Goal: Task Accomplishment & Management: Manage account settings

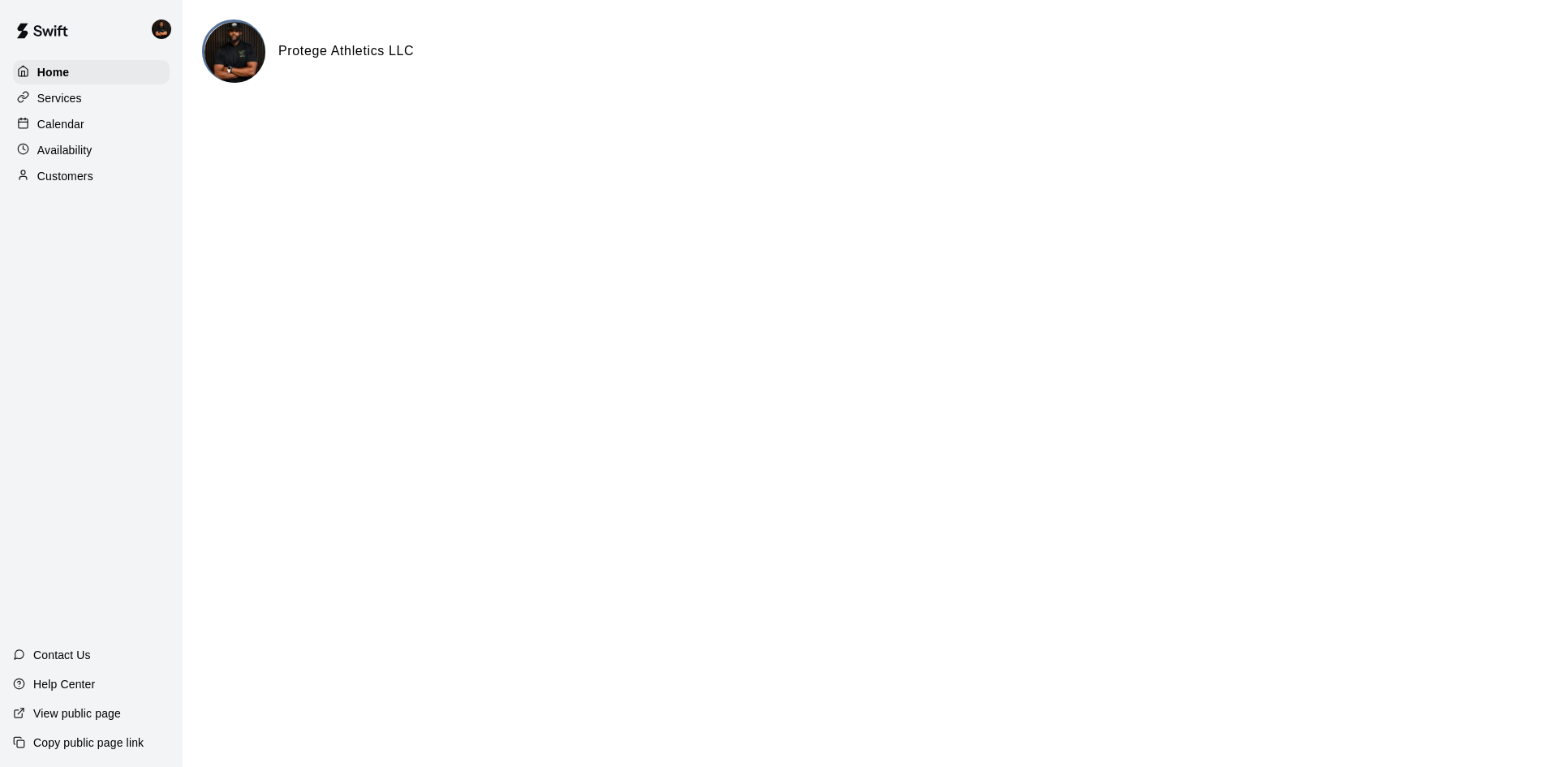
click at [75, 126] on p "Calendar" at bounding box center [60, 124] width 47 height 16
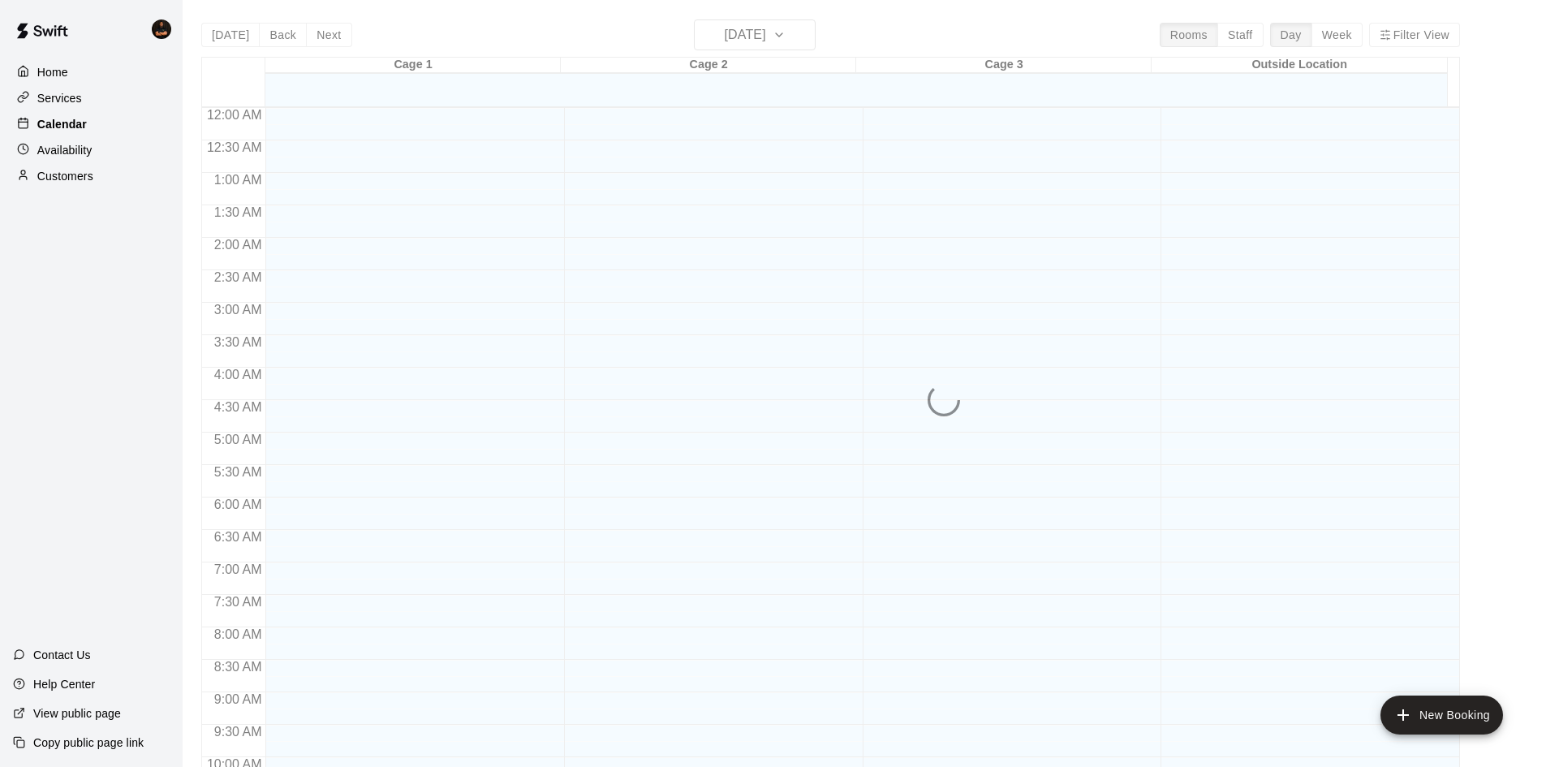
scroll to position [832, 0]
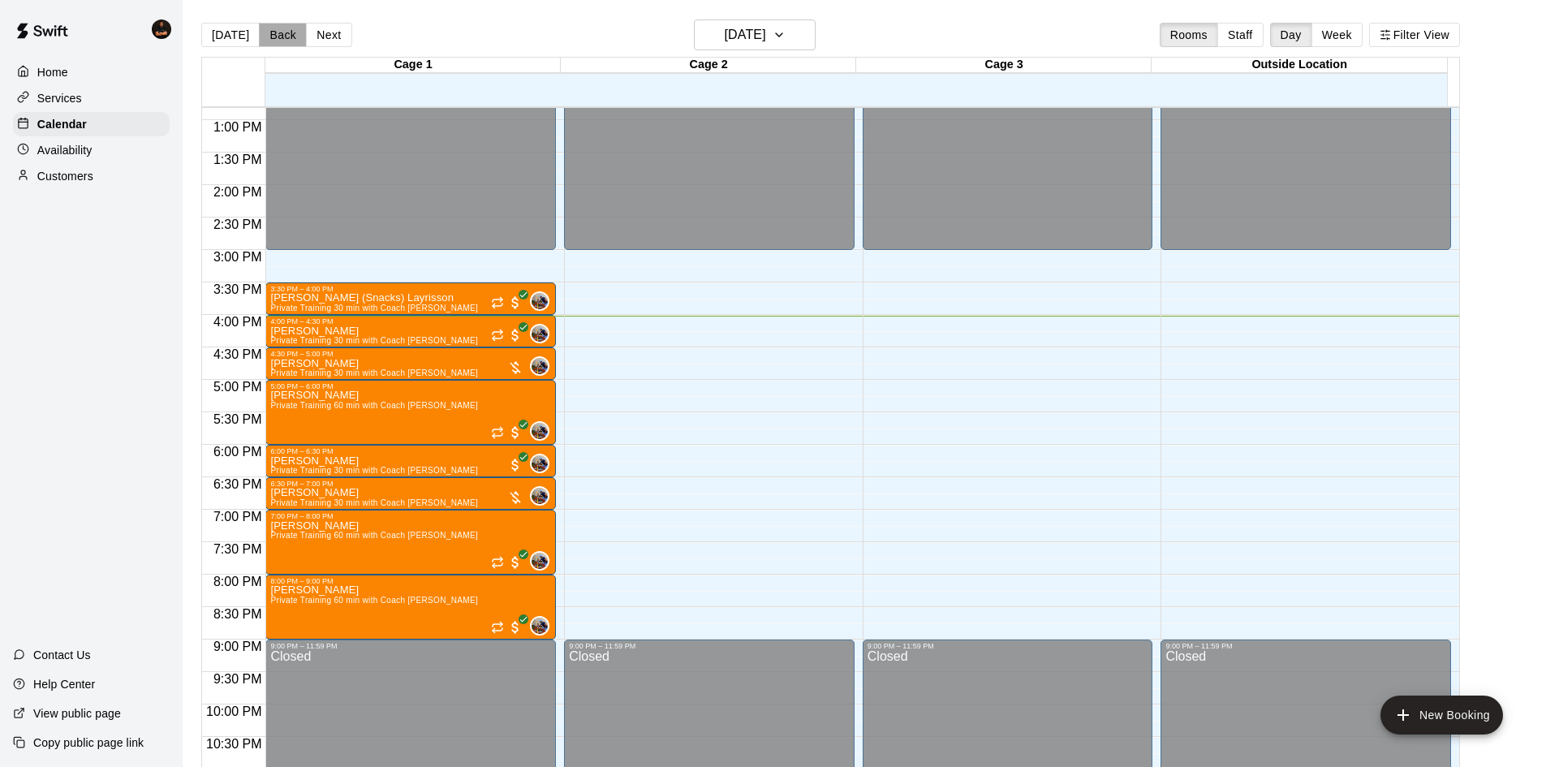
click at [286, 33] on button "Back" at bounding box center [283, 35] width 48 height 24
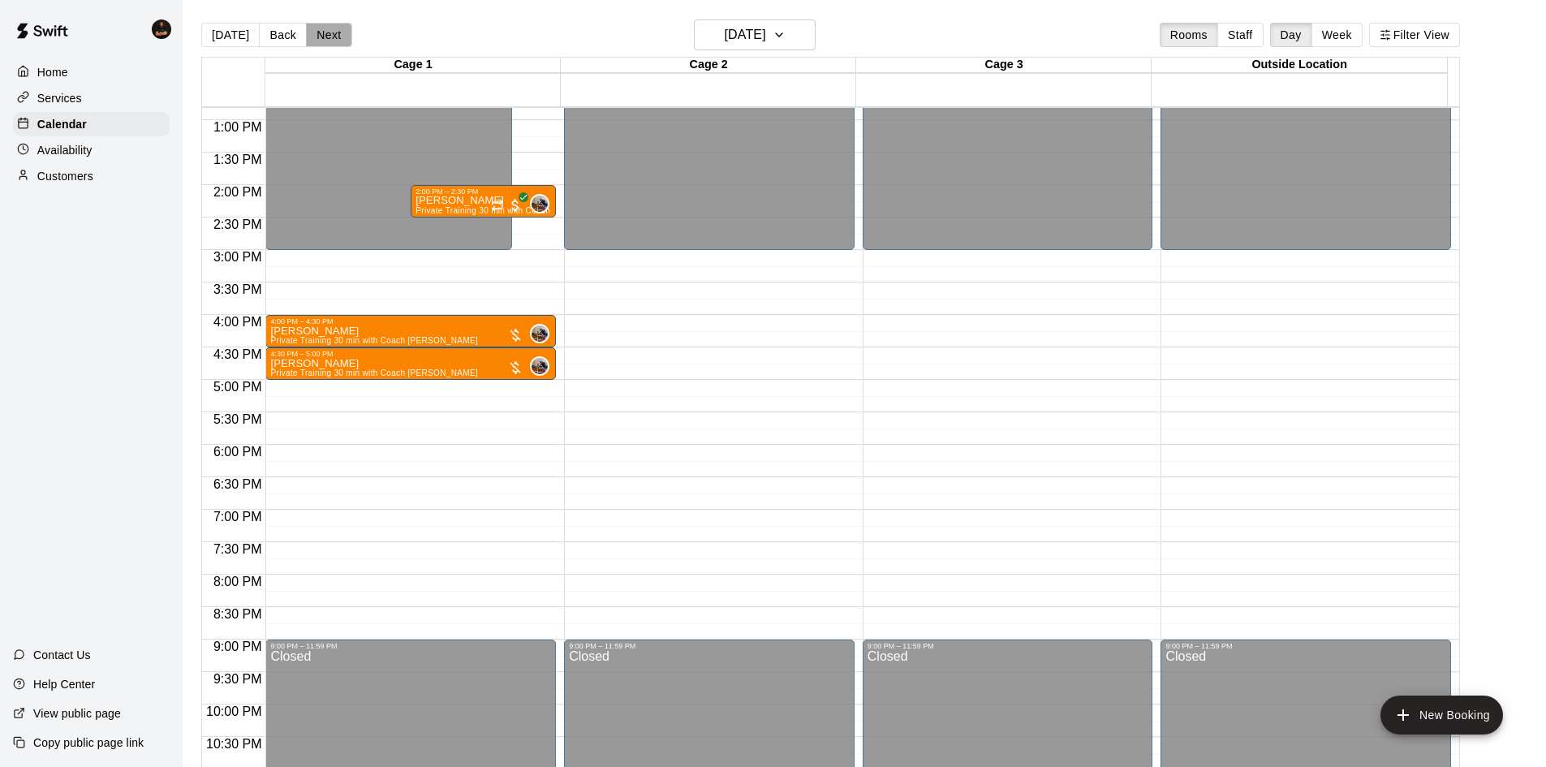
click at [328, 32] on button "Next" at bounding box center [328, 35] width 45 height 24
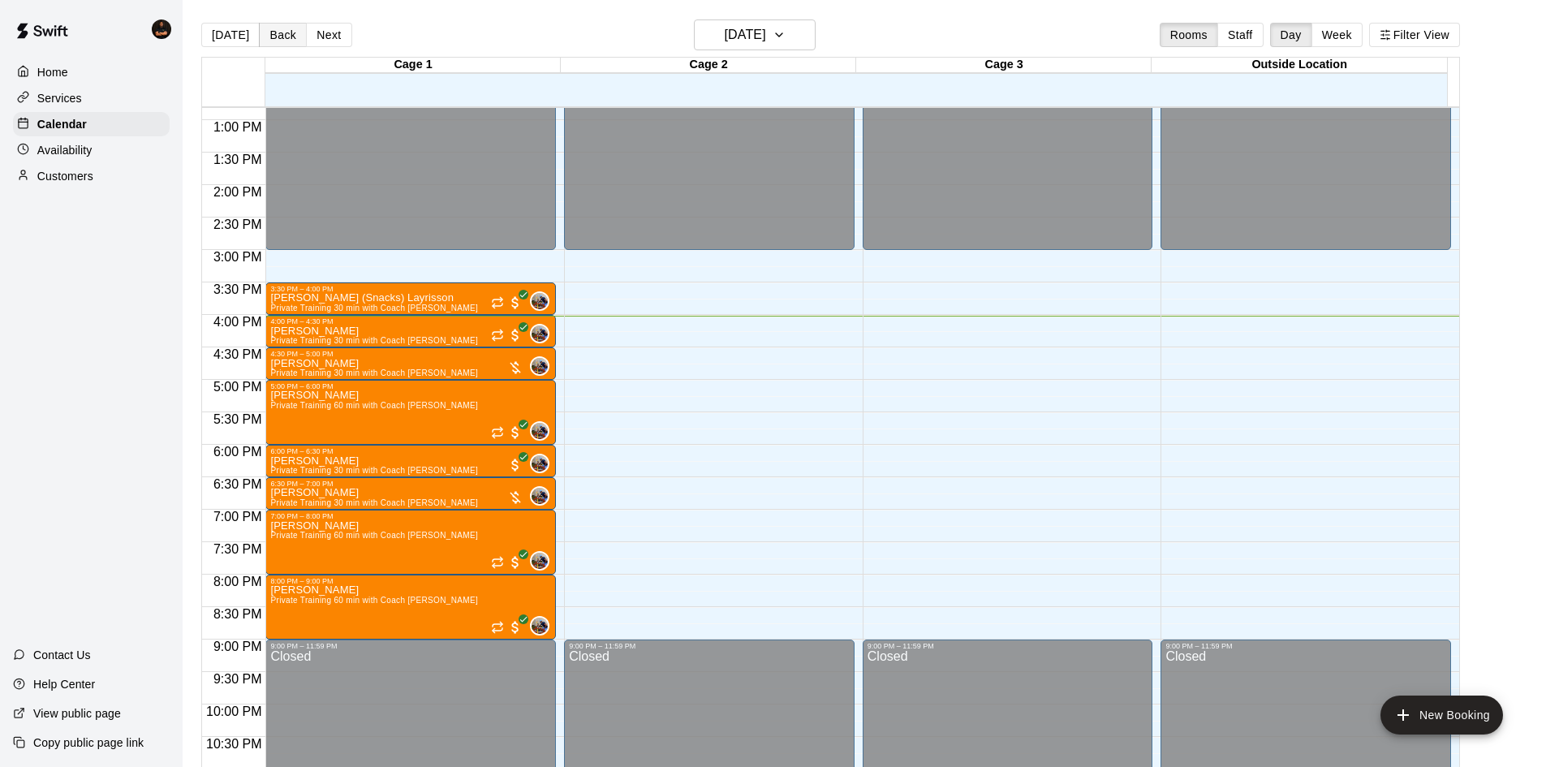
click at [290, 38] on button "Back" at bounding box center [283, 35] width 48 height 24
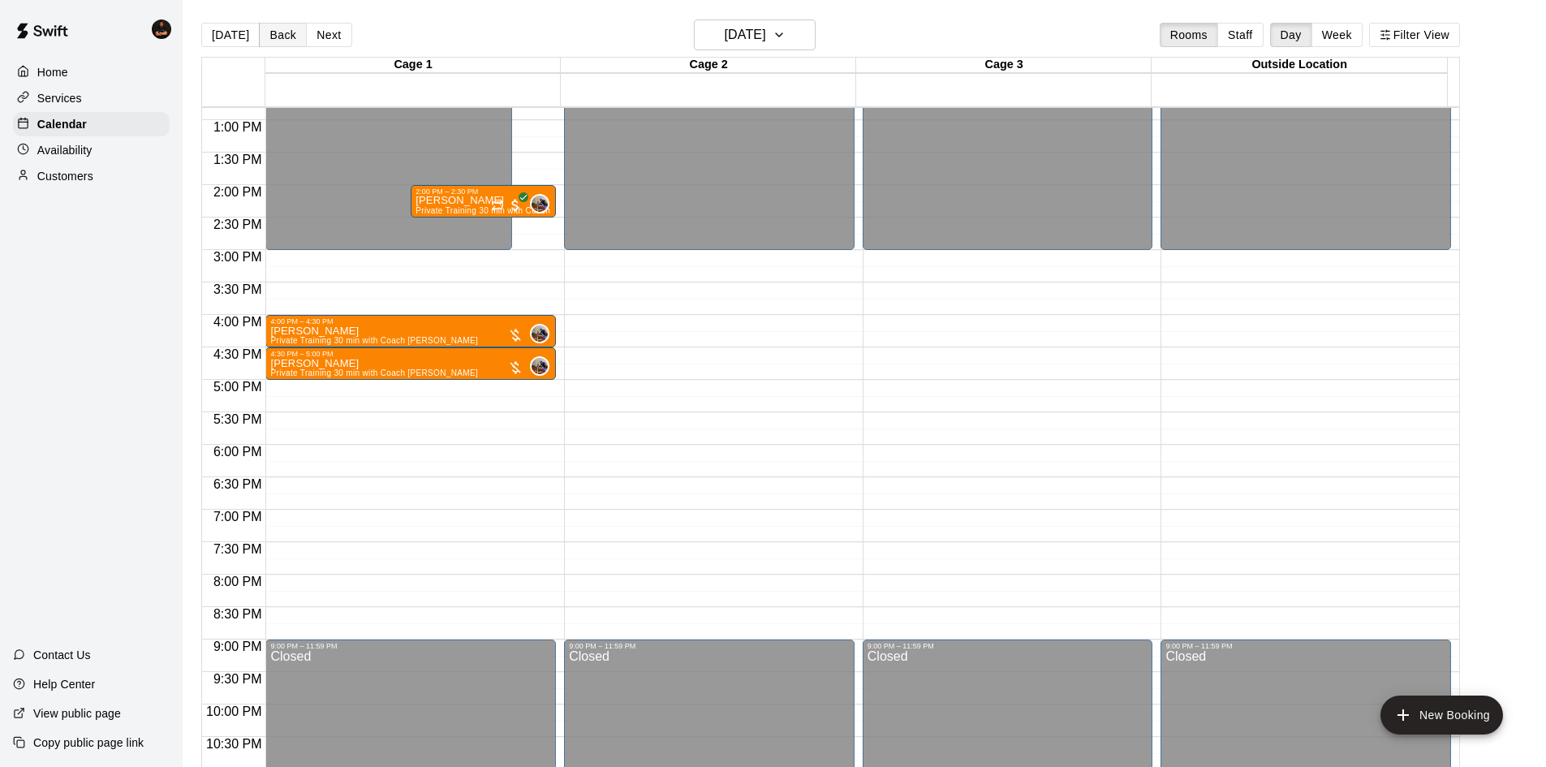
click at [290, 38] on button "Back" at bounding box center [283, 35] width 48 height 24
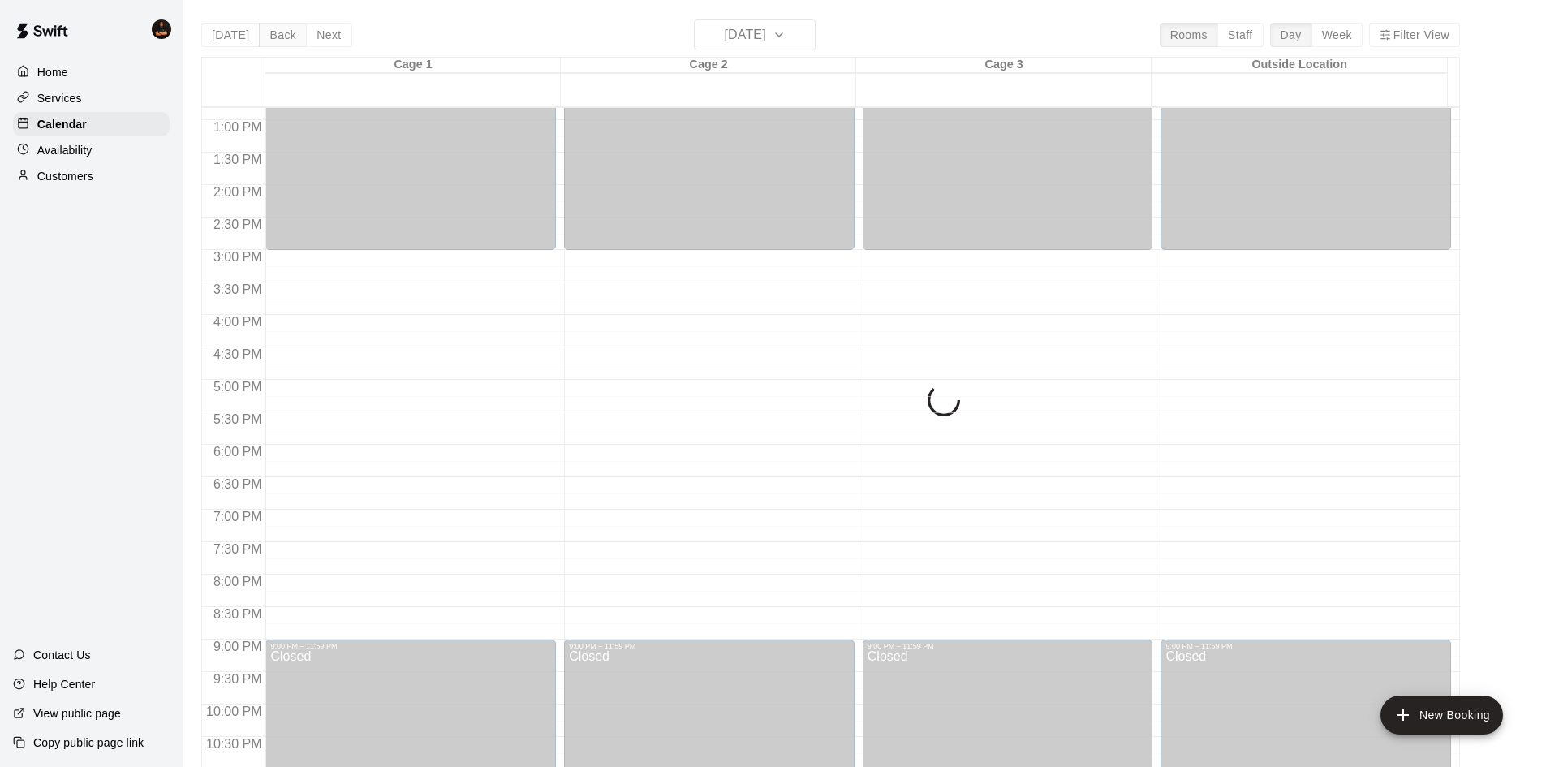
click at [290, 38] on div "Today Back Next Tuesday Sep 09 Rooms Staff Day Week Filter View Cage 1 09 Tue C…" at bounding box center [830, 402] width 1259 height 767
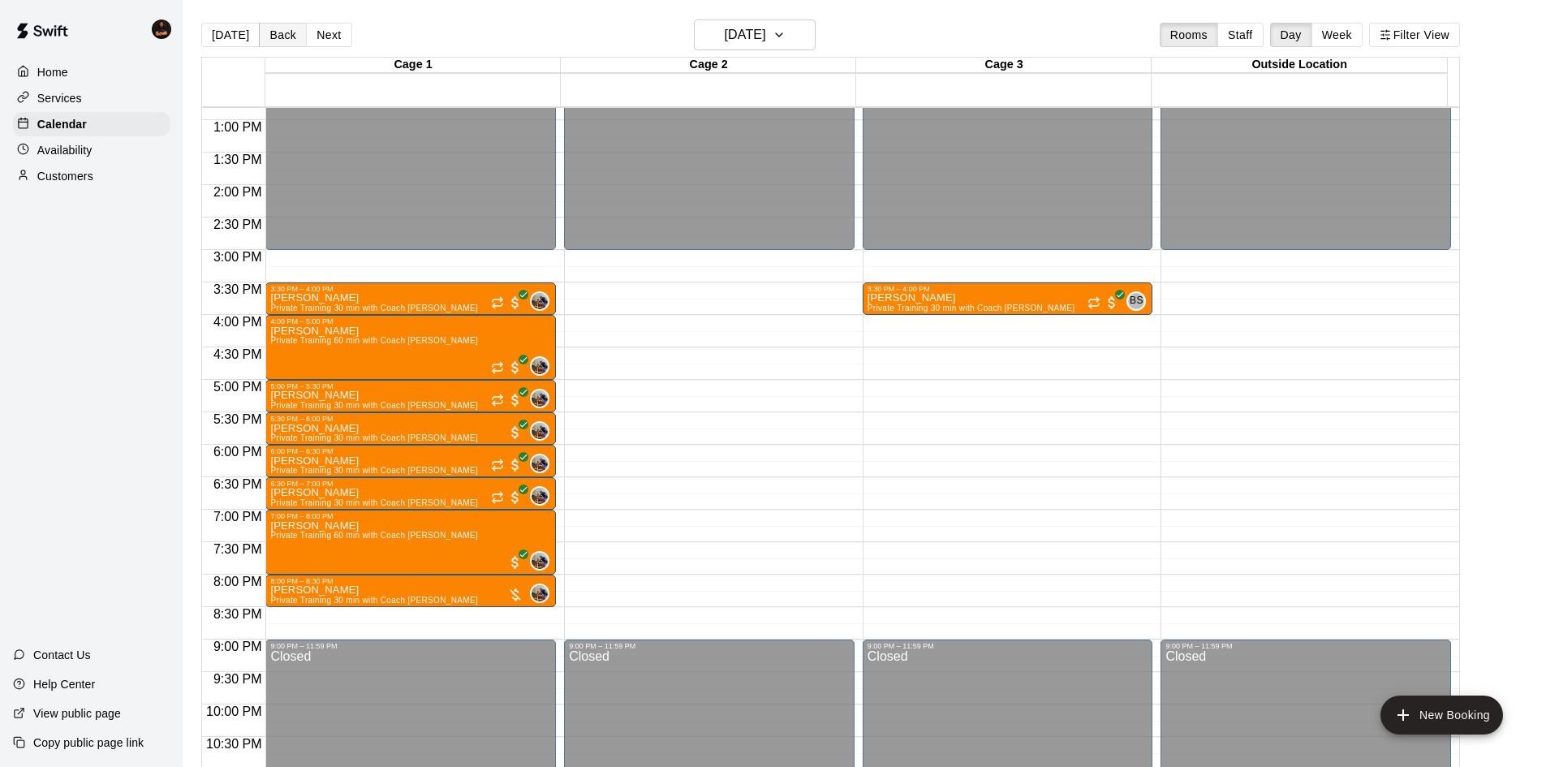
click at [290, 38] on button "Back" at bounding box center [283, 35] width 48 height 24
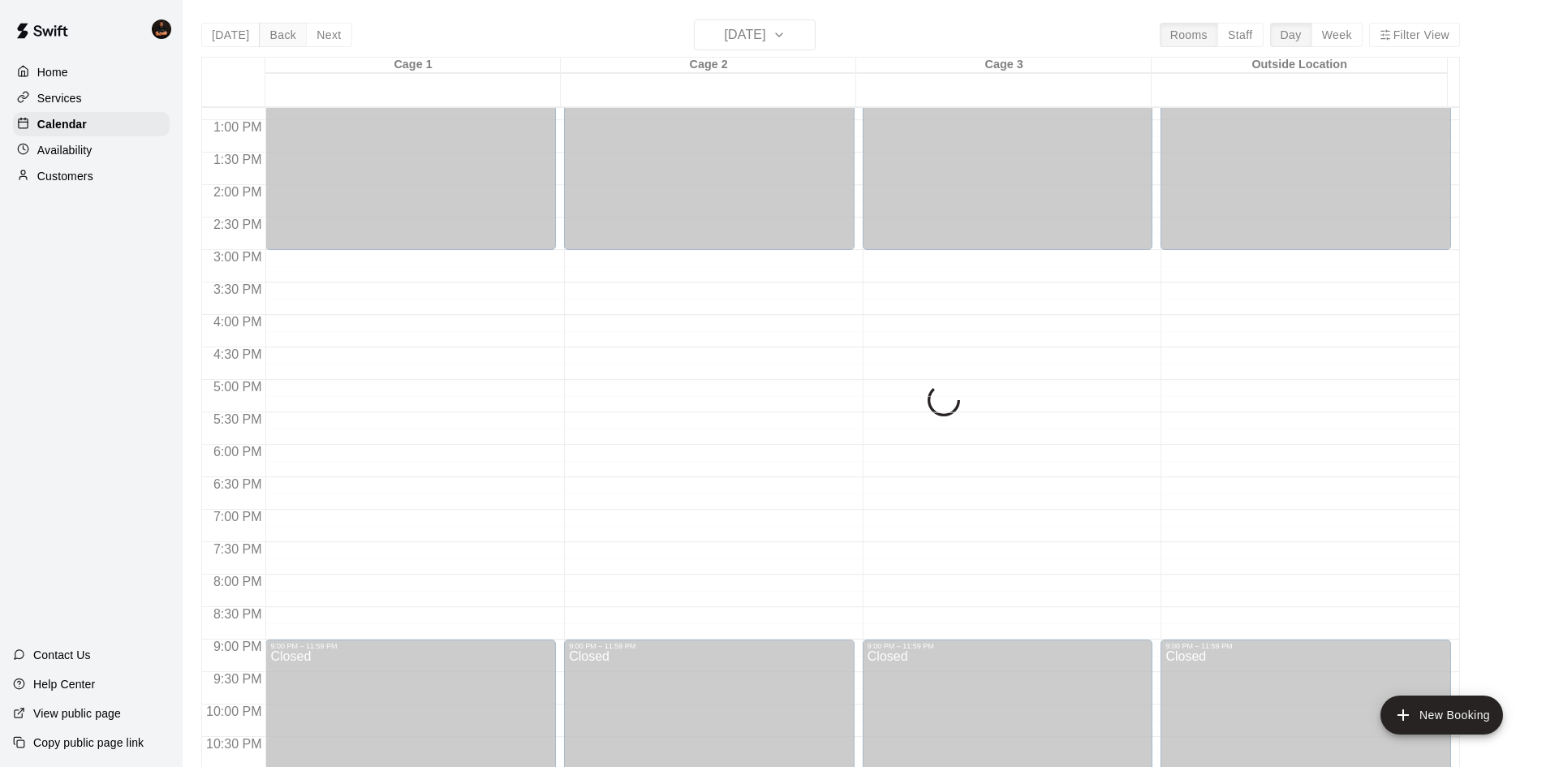
click at [290, 38] on button "Back" at bounding box center [283, 35] width 48 height 24
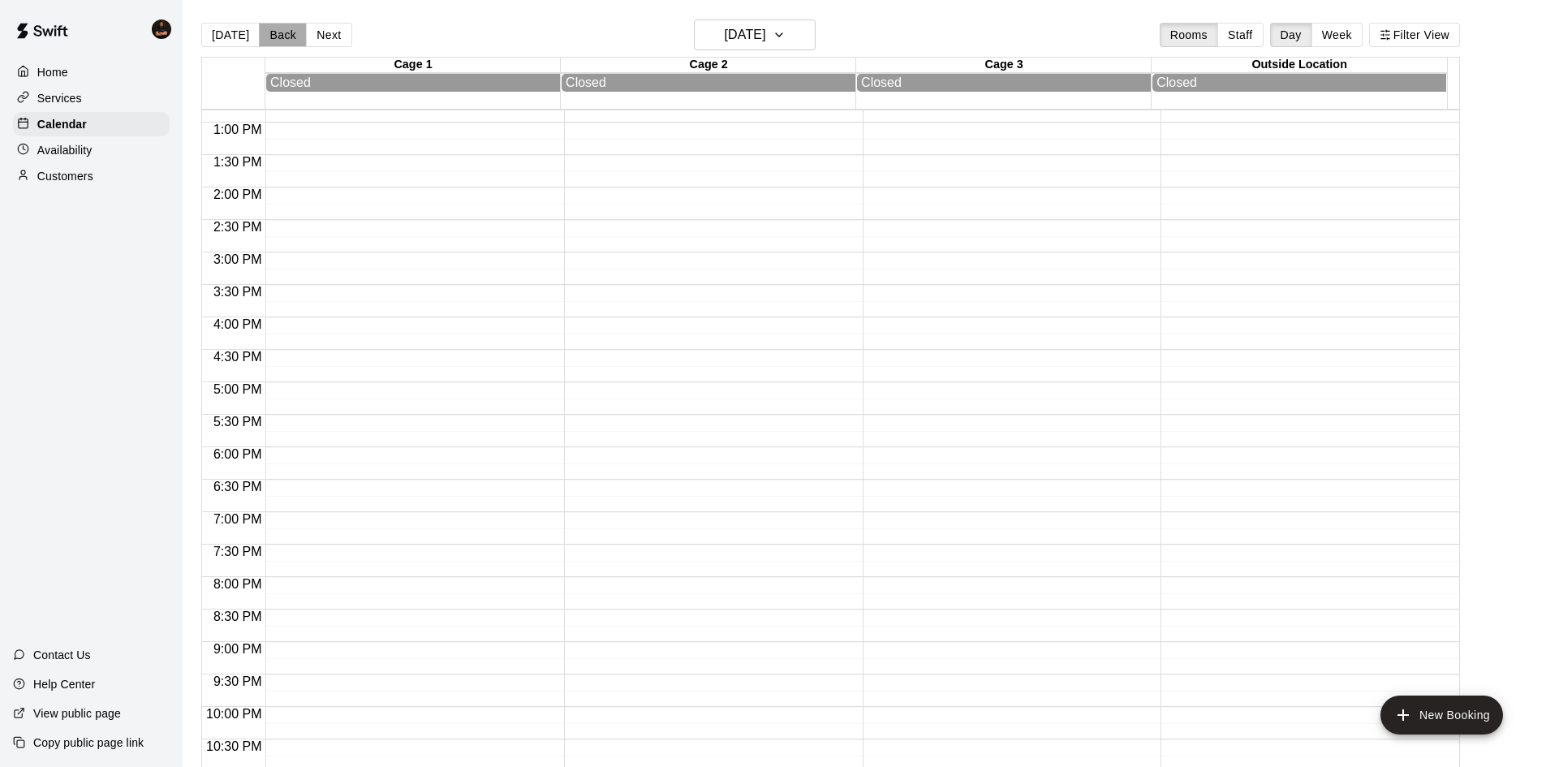
click at [290, 38] on button "Back" at bounding box center [283, 35] width 48 height 24
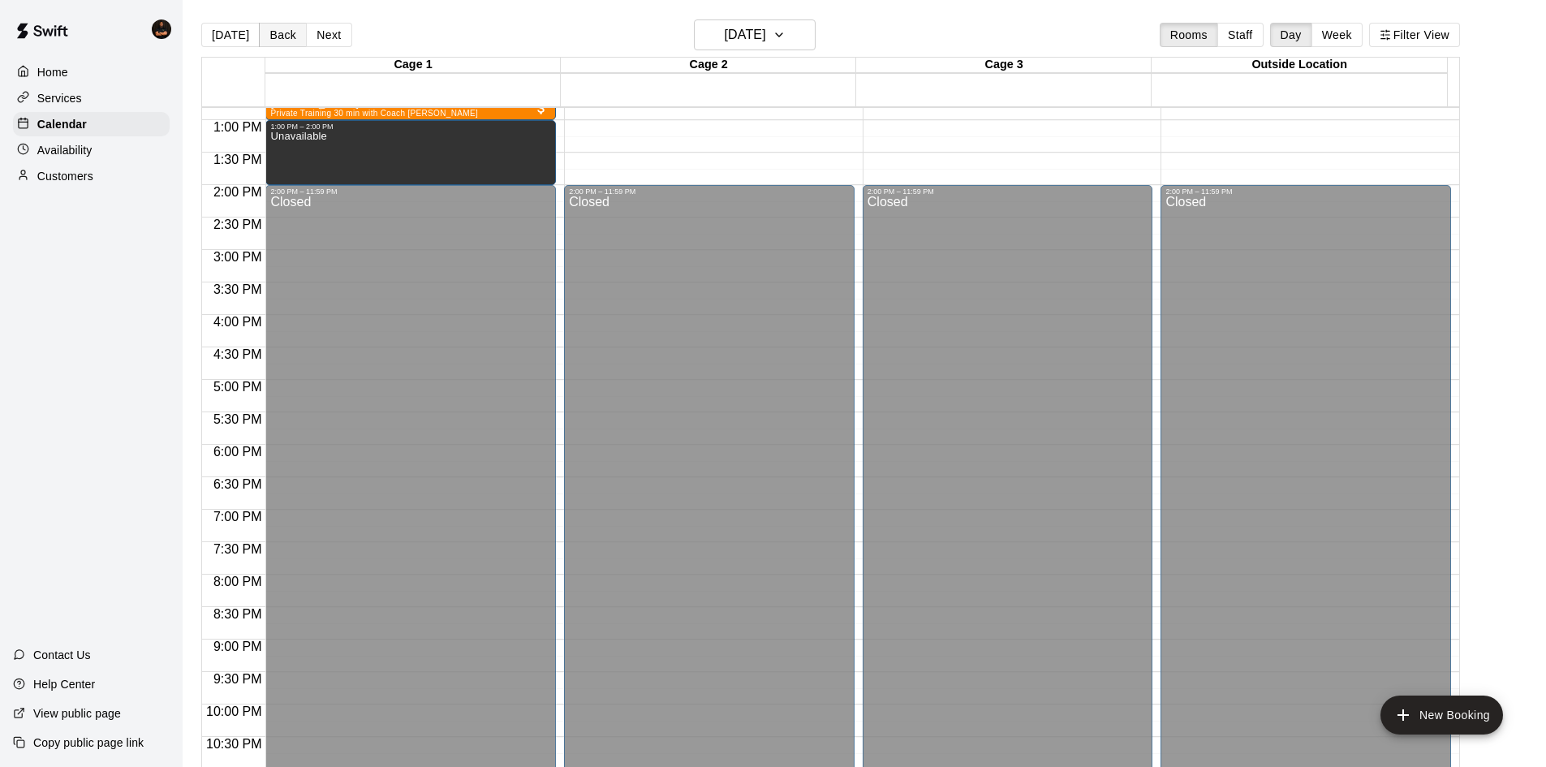
click at [290, 38] on button "Back" at bounding box center [283, 35] width 48 height 24
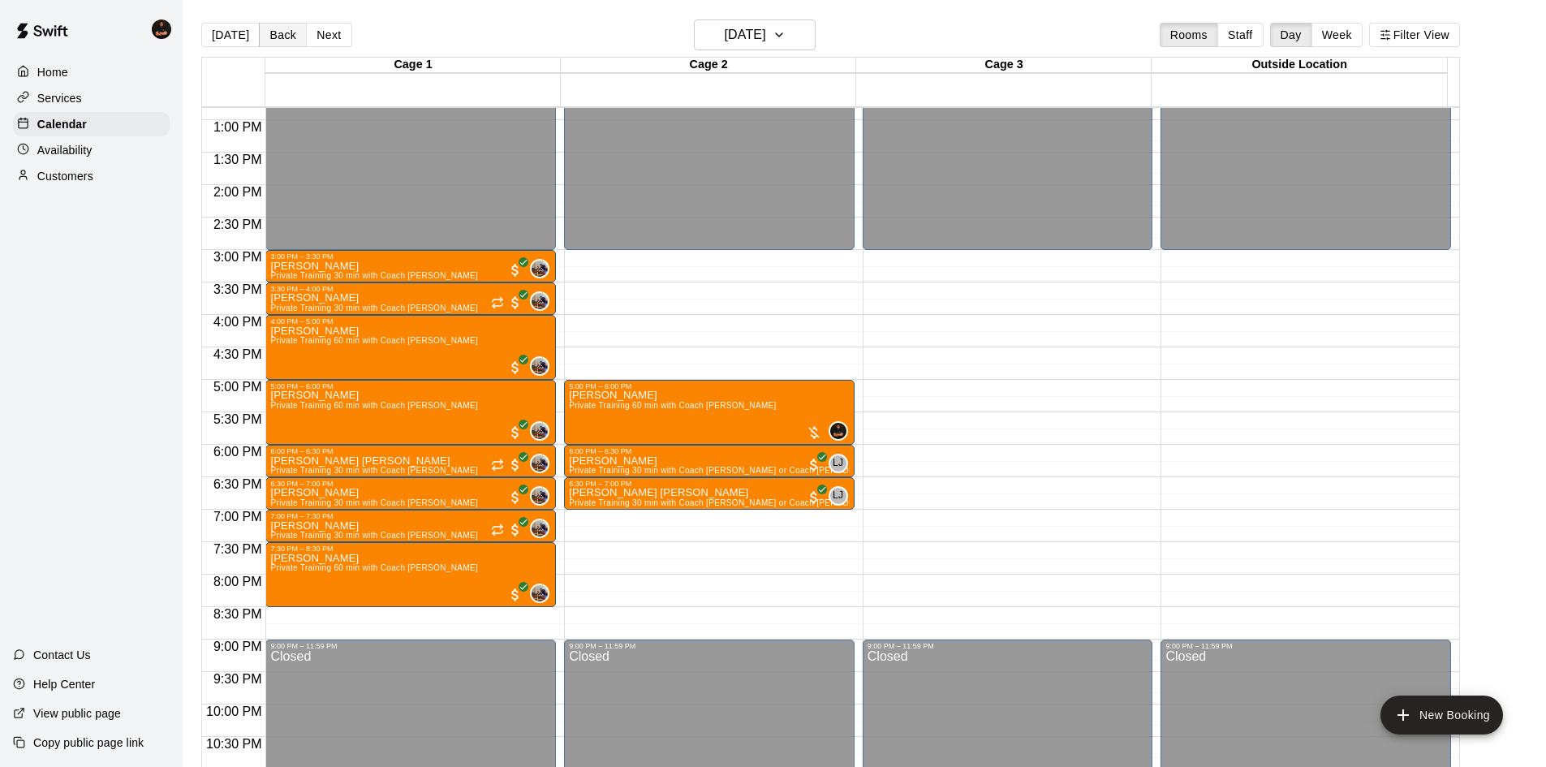
click at [274, 30] on button "Back" at bounding box center [283, 35] width 48 height 24
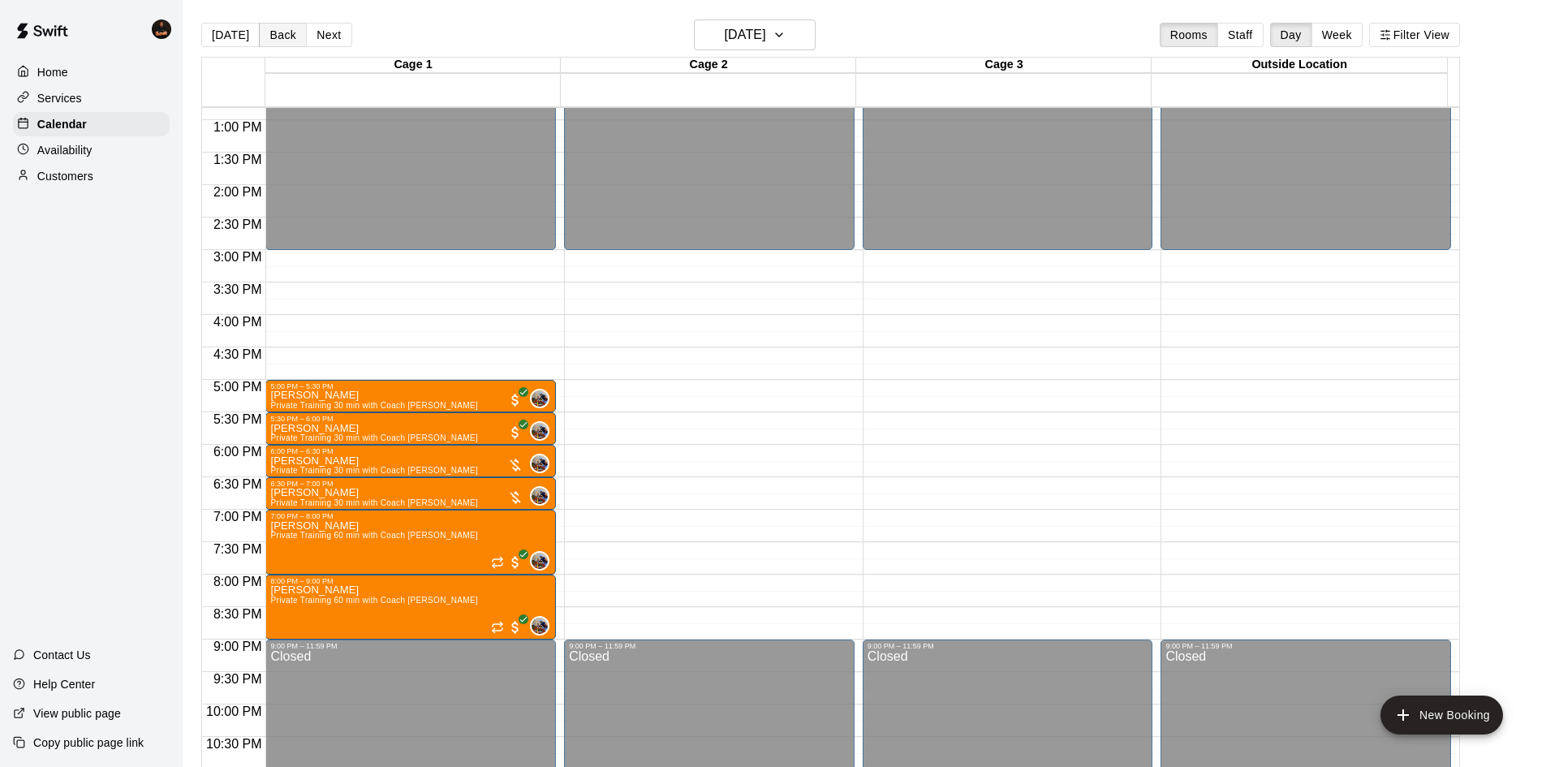
click at [274, 30] on button "Back" at bounding box center [283, 35] width 48 height 24
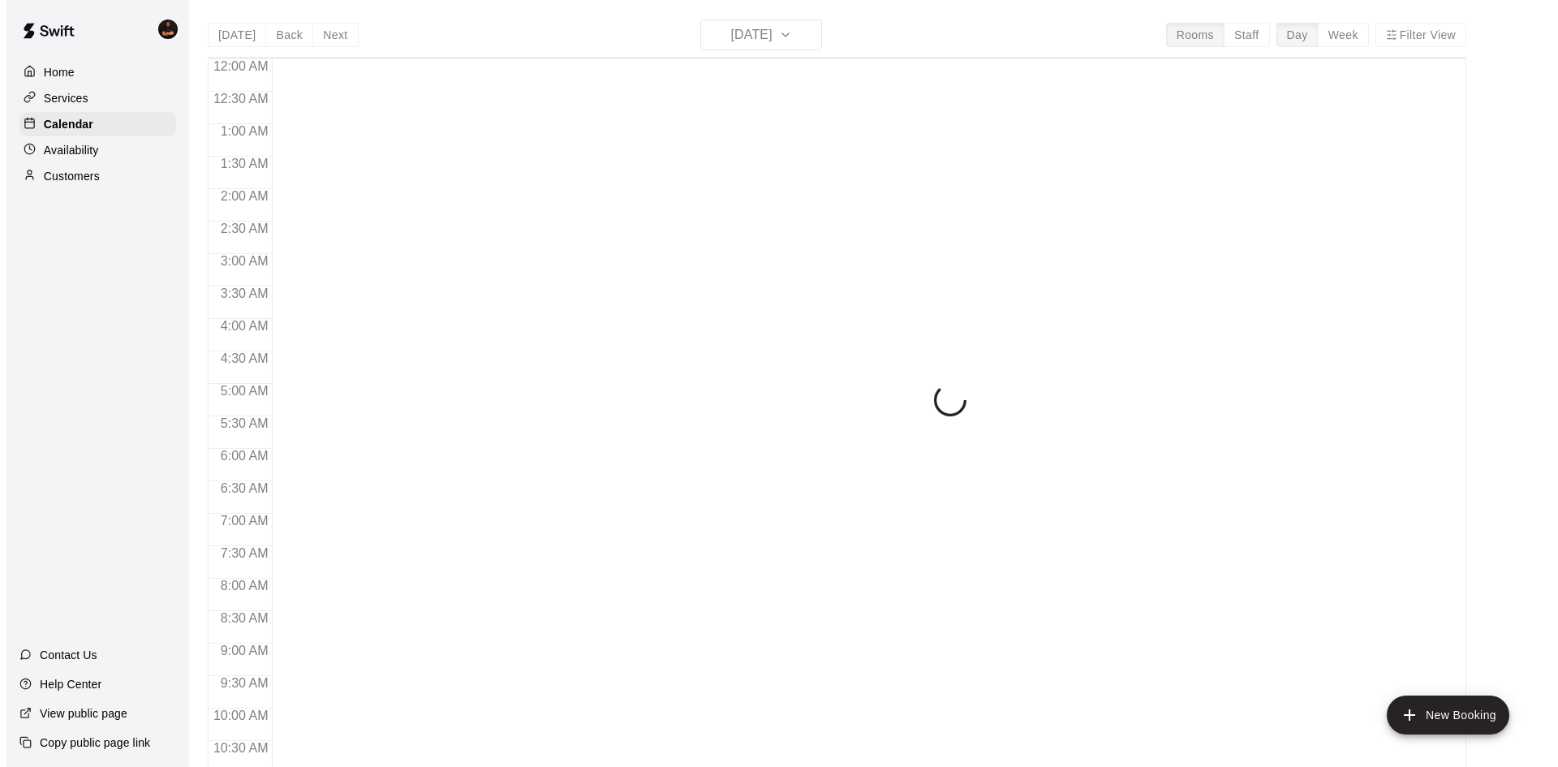
scroll to position [832, 0]
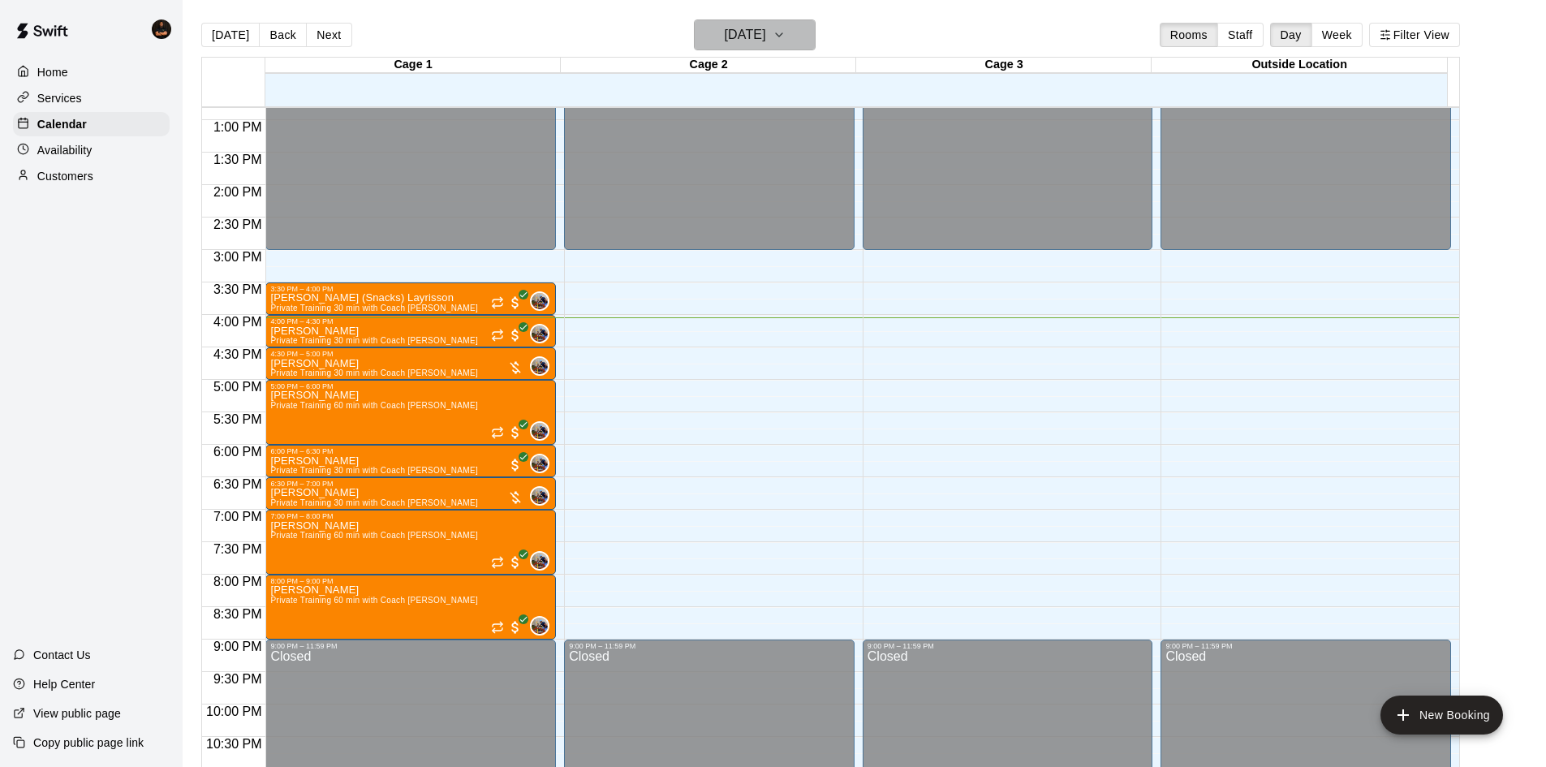
click at [740, 45] on h6 "[DATE]" at bounding box center [745, 35] width 41 height 23
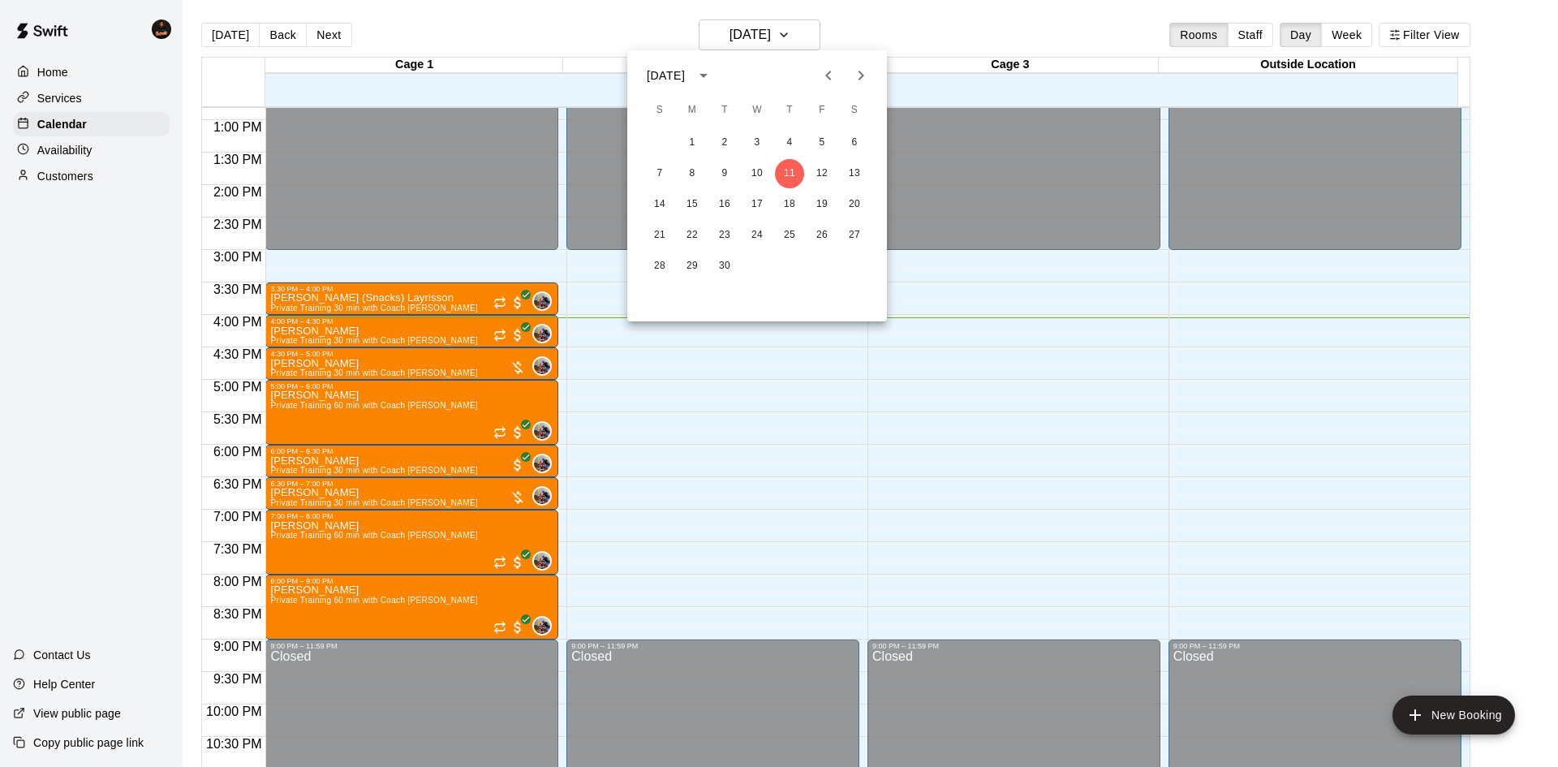
click at [825, 80] on icon "Previous month" at bounding box center [828, 75] width 19 height 19
click at [825, 270] on button "29" at bounding box center [822, 266] width 29 height 29
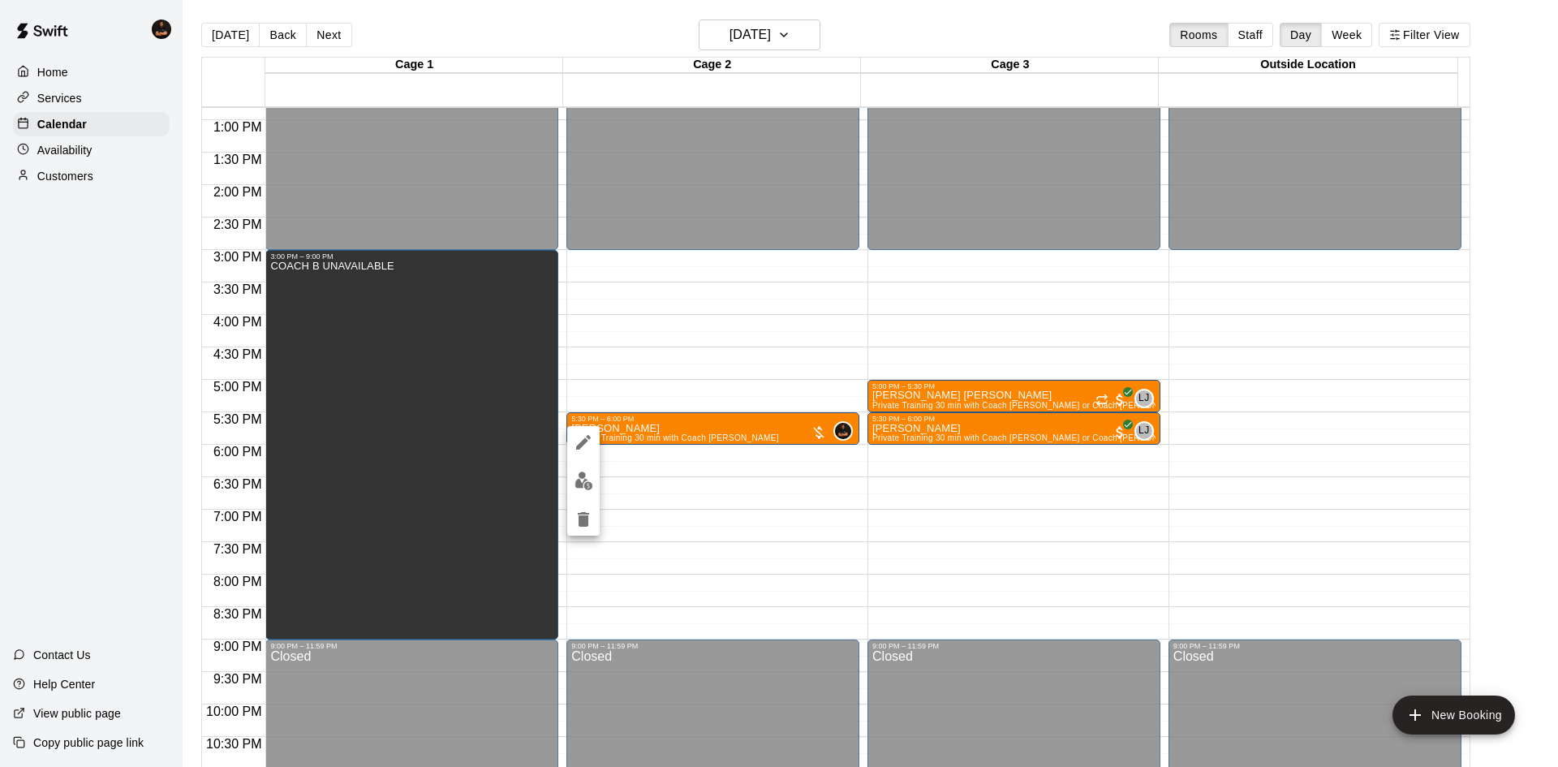
click at [834, 431] on div at bounding box center [779, 383] width 1558 height 767
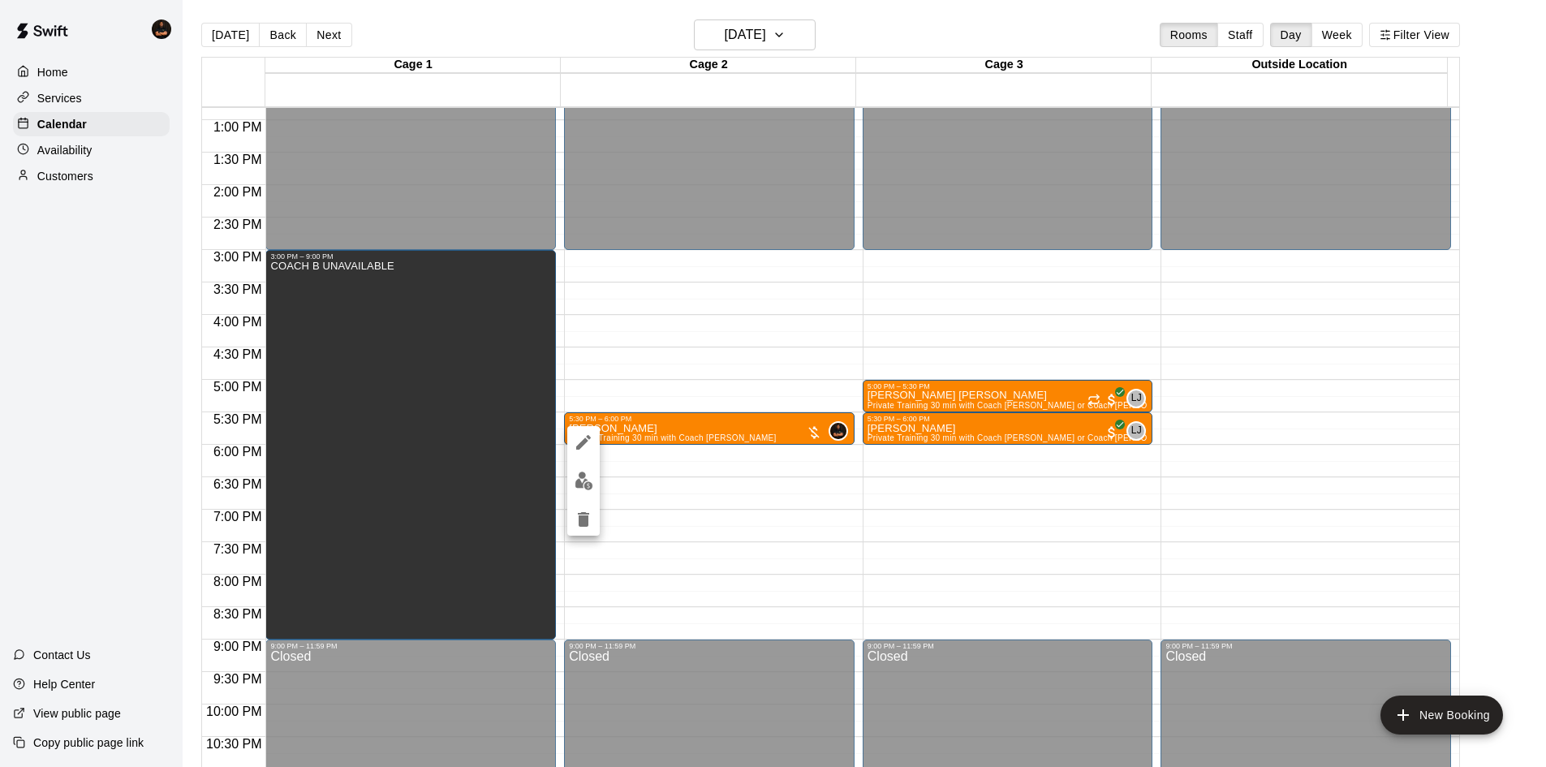
click at [834, 431] on div at bounding box center [773, 383] width 1546 height 767
click at [814, 437] on div at bounding box center [814, 432] width 16 height 16
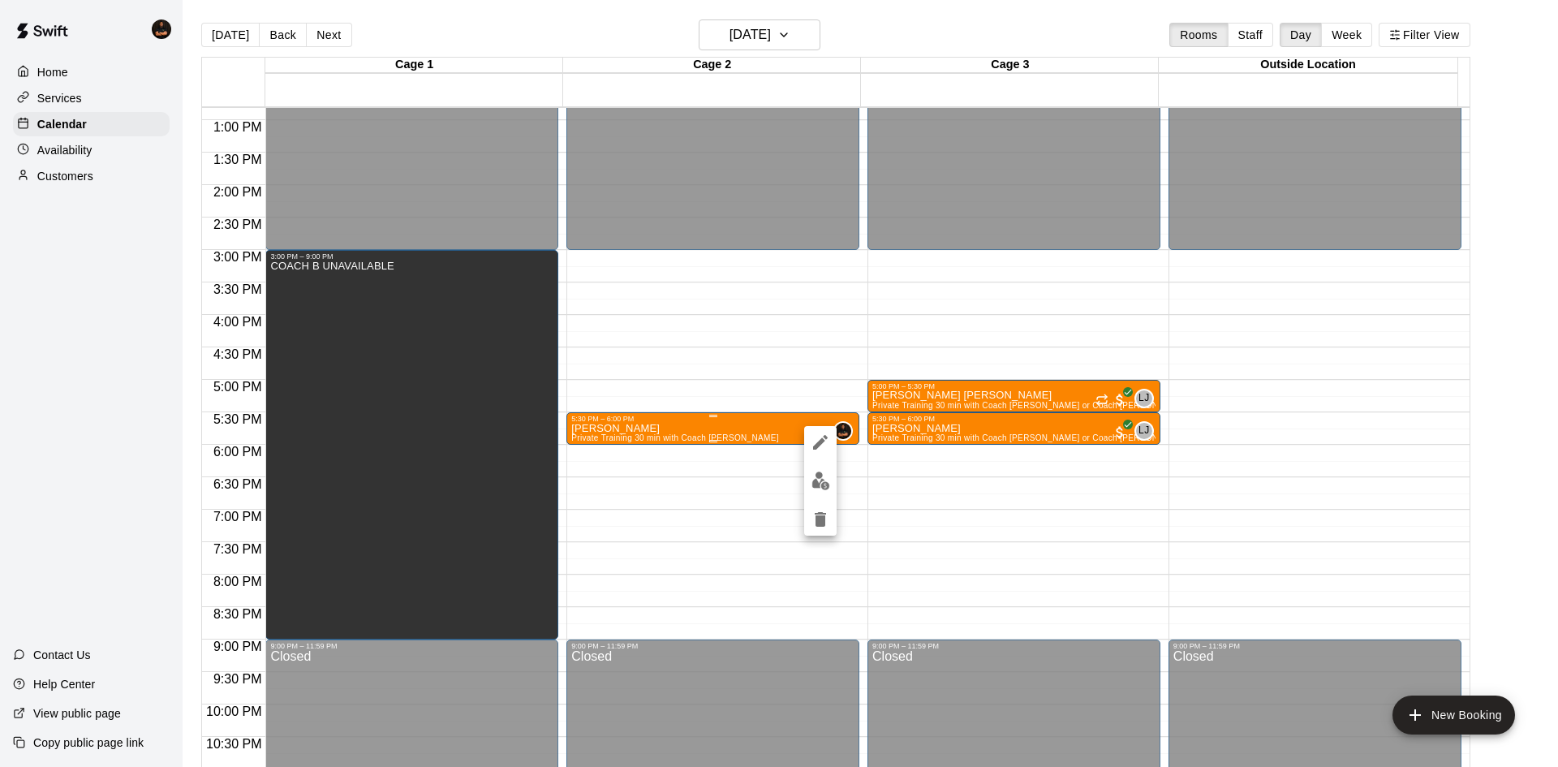
click at [814, 437] on icon "edit" at bounding box center [820, 442] width 19 height 19
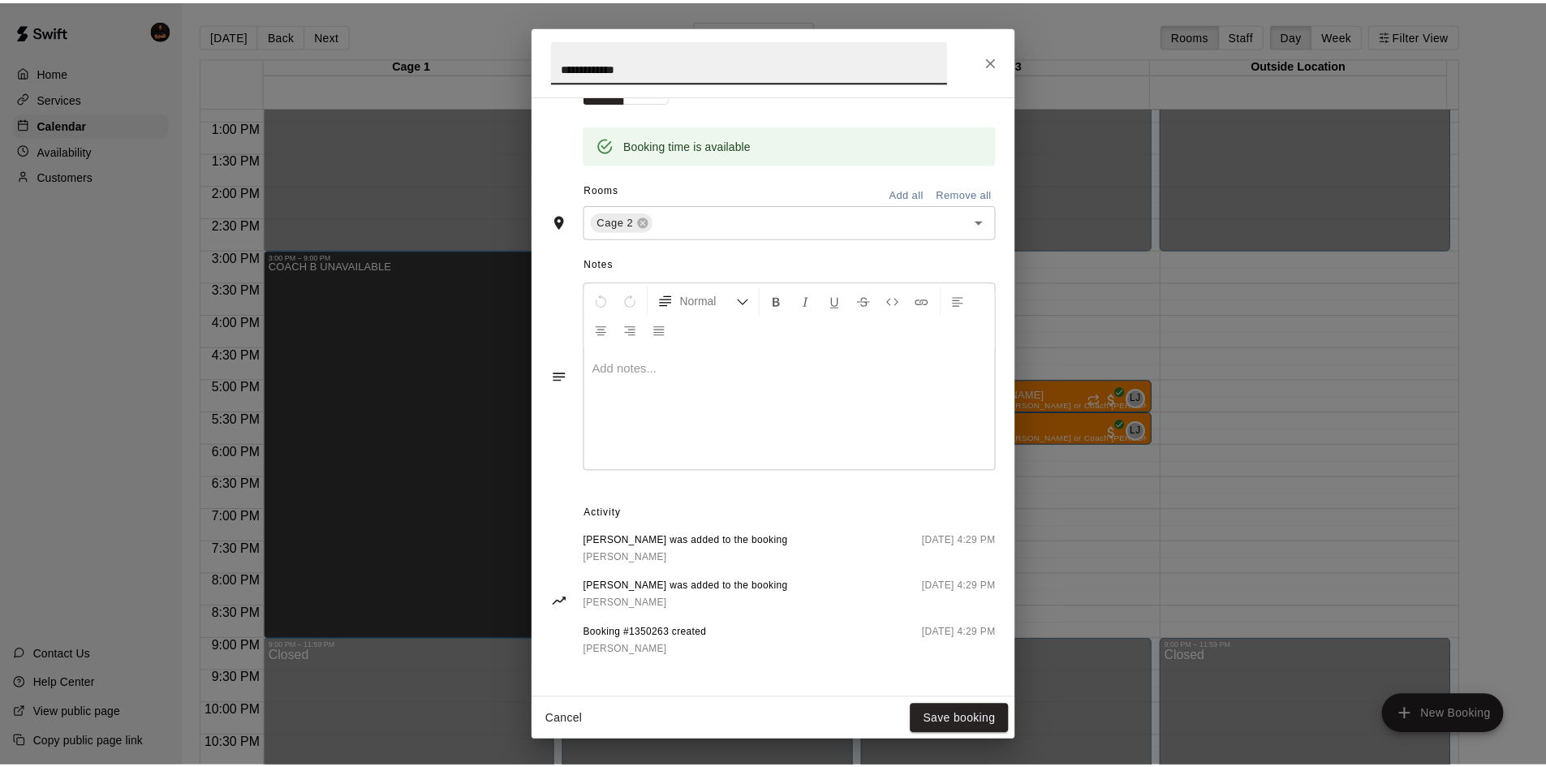
scroll to position [0, 0]
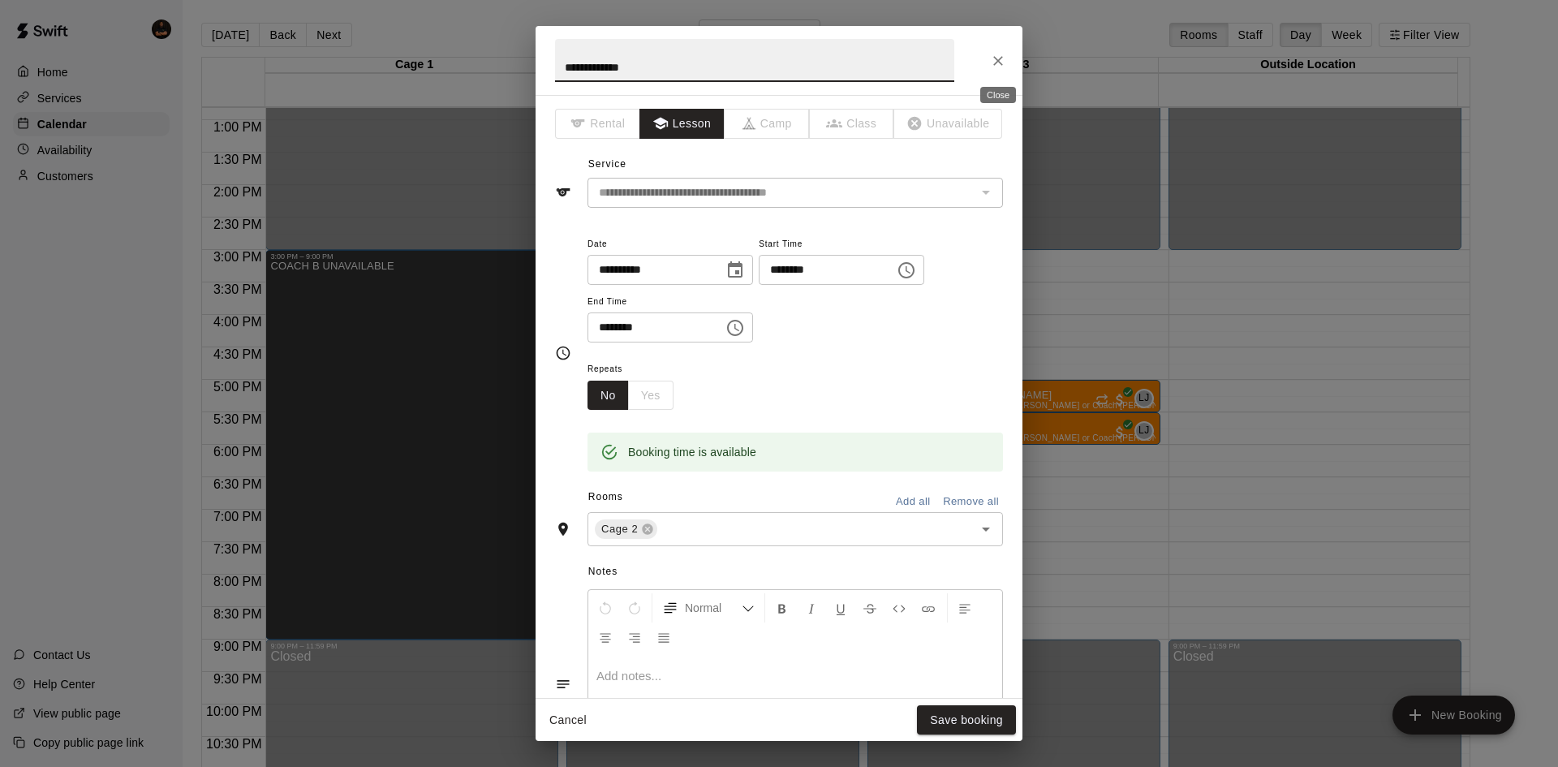
click at [997, 61] on icon "Close" at bounding box center [998, 61] width 16 height 16
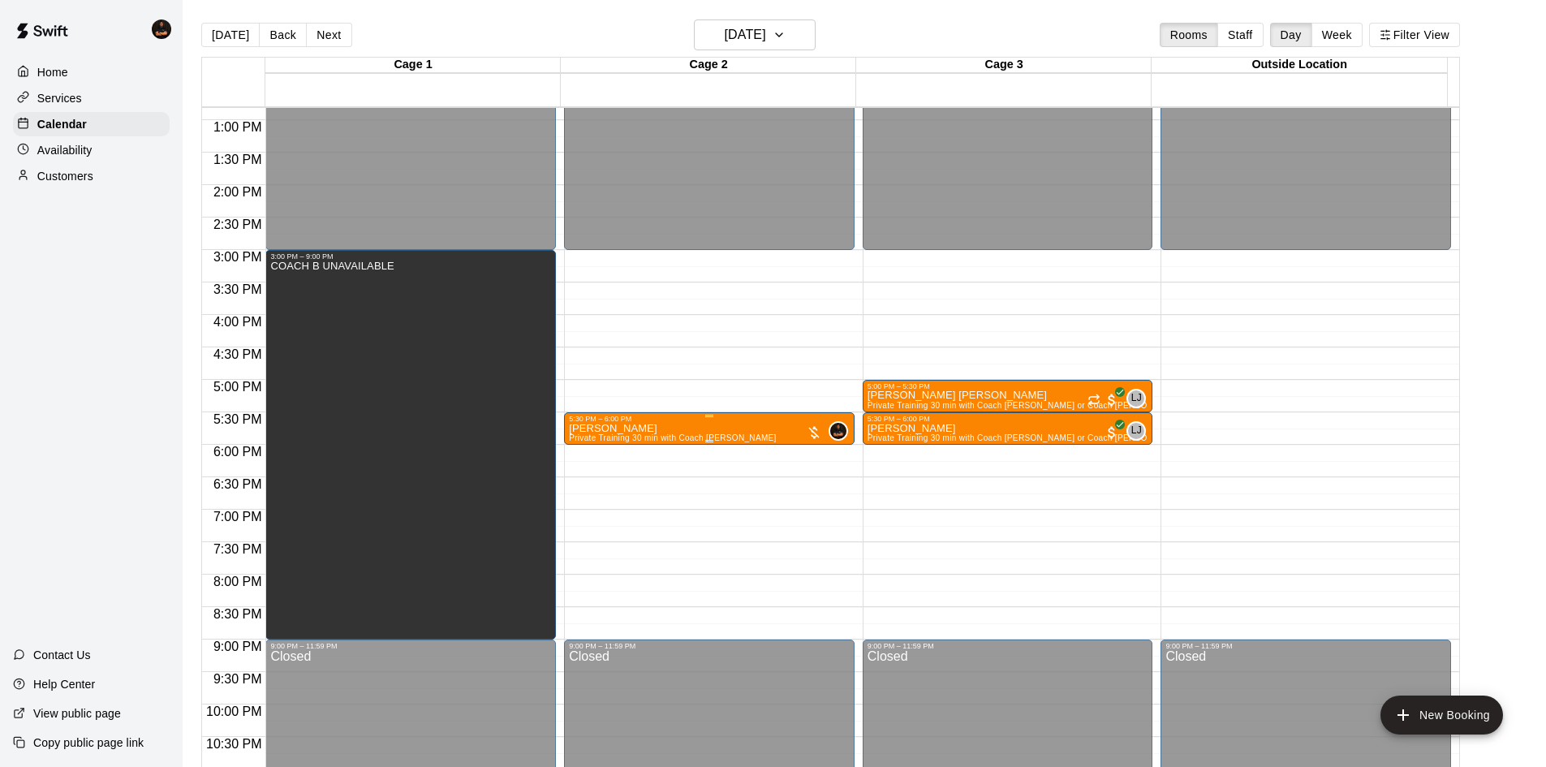
click at [808, 437] on div at bounding box center [814, 432] width 16 height 16
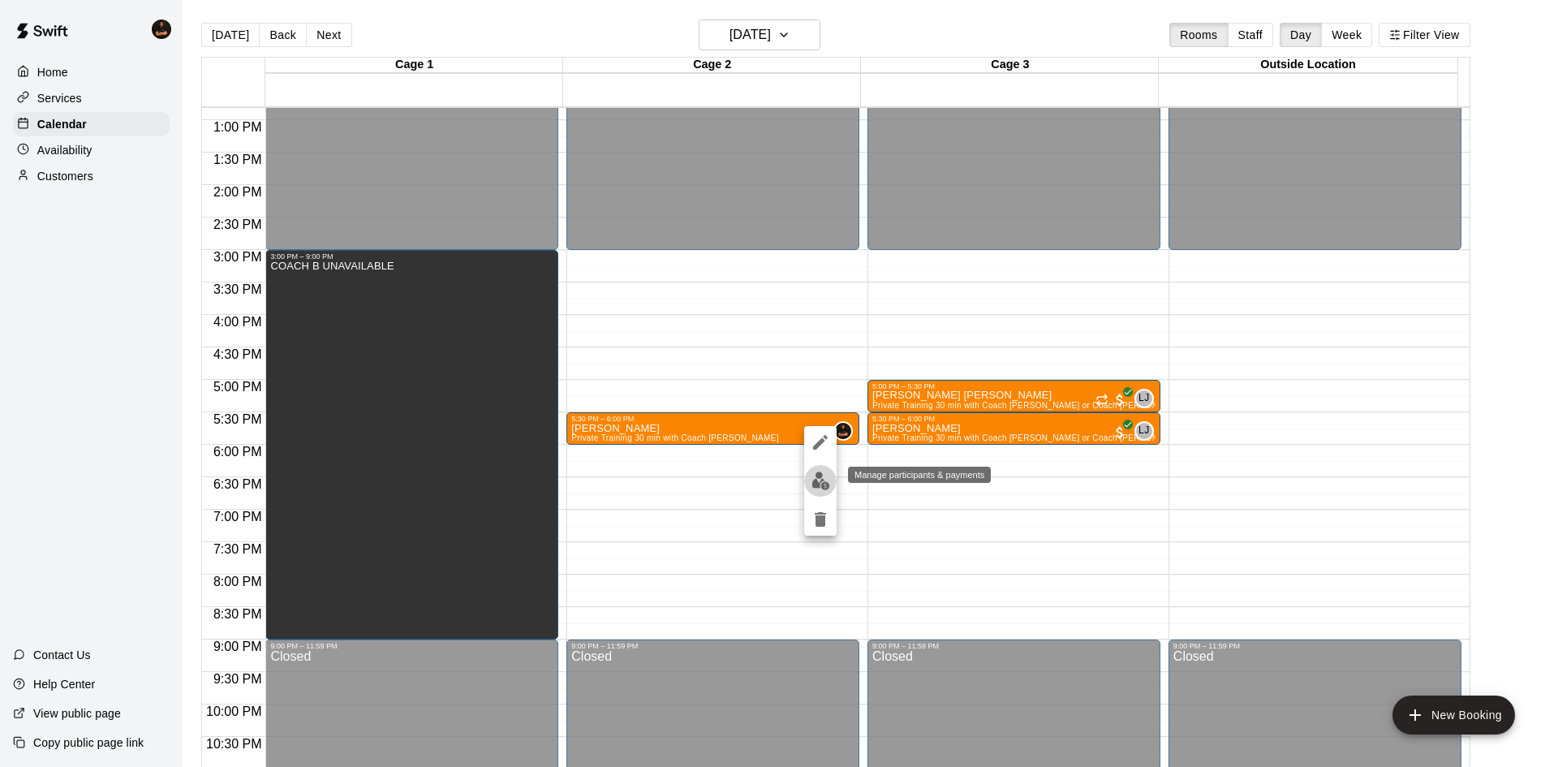
click at [822, 477] on img "edit" at bounding box center [821, 481] width 19 height 19
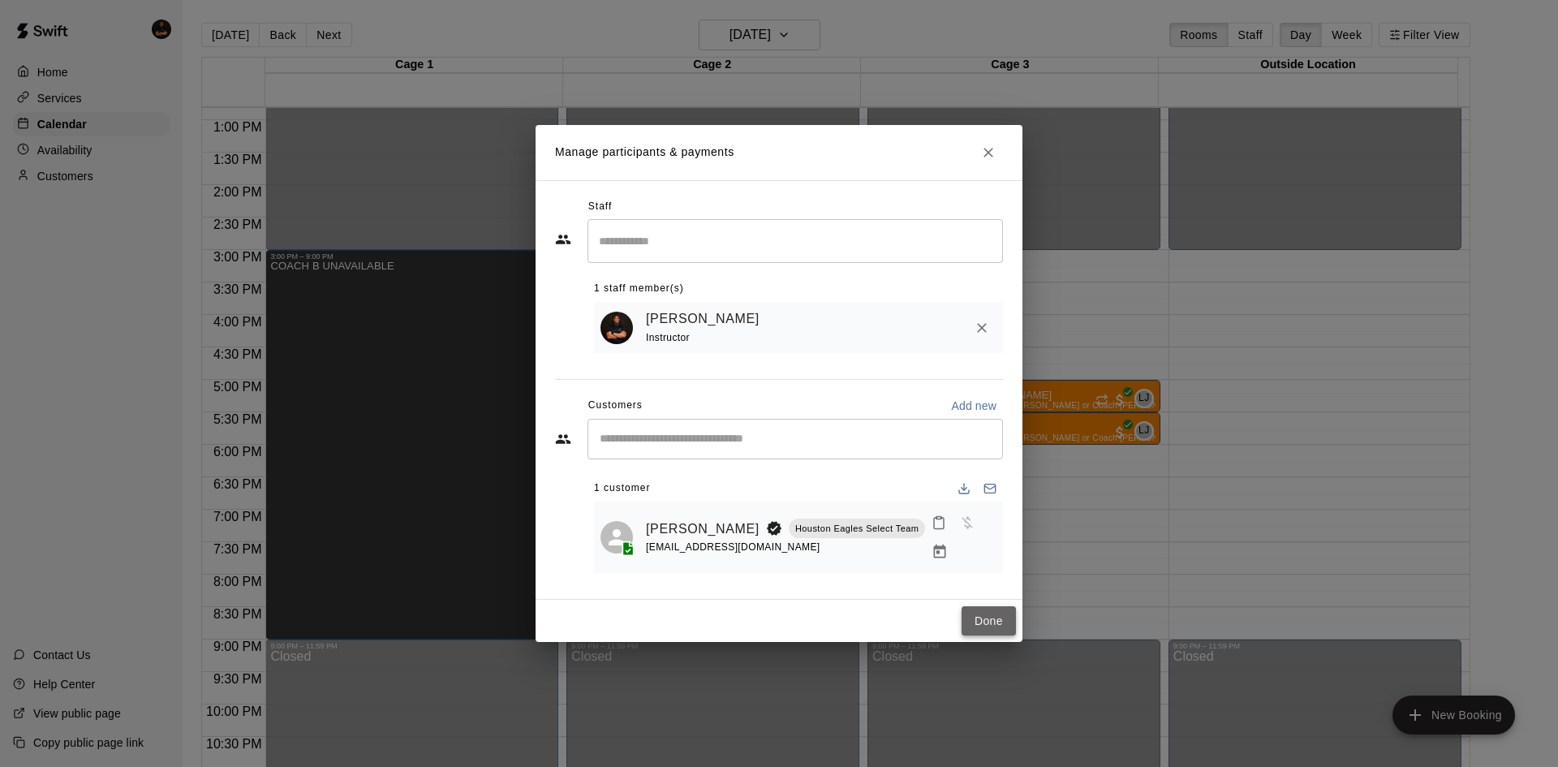
click at [989, 622] on button "Done" at bounding box center [989, 621] width 54 height 30
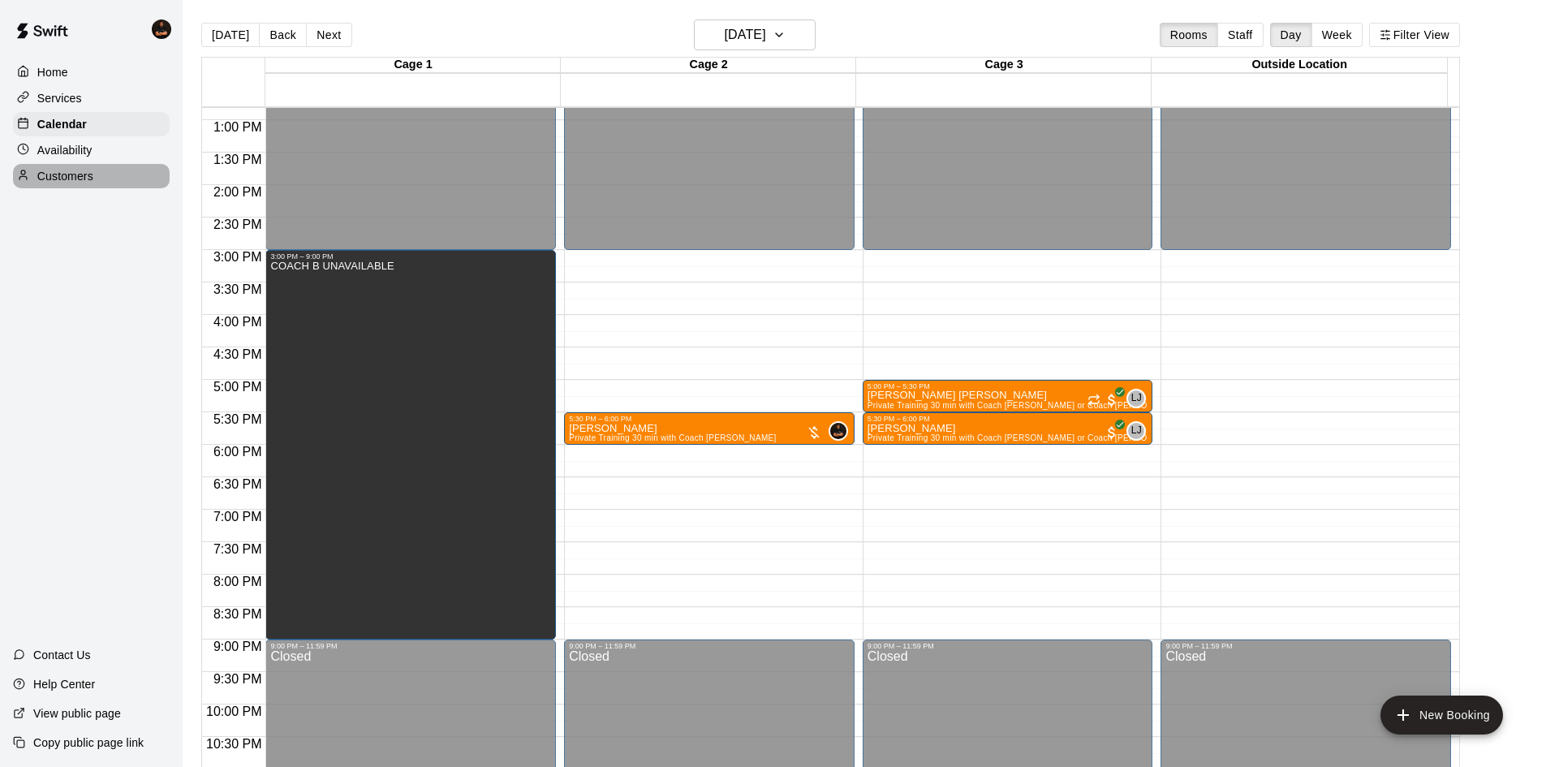
click at [74, 179] on p "Customers" at bounding box center [65, 176] width 56 height 16
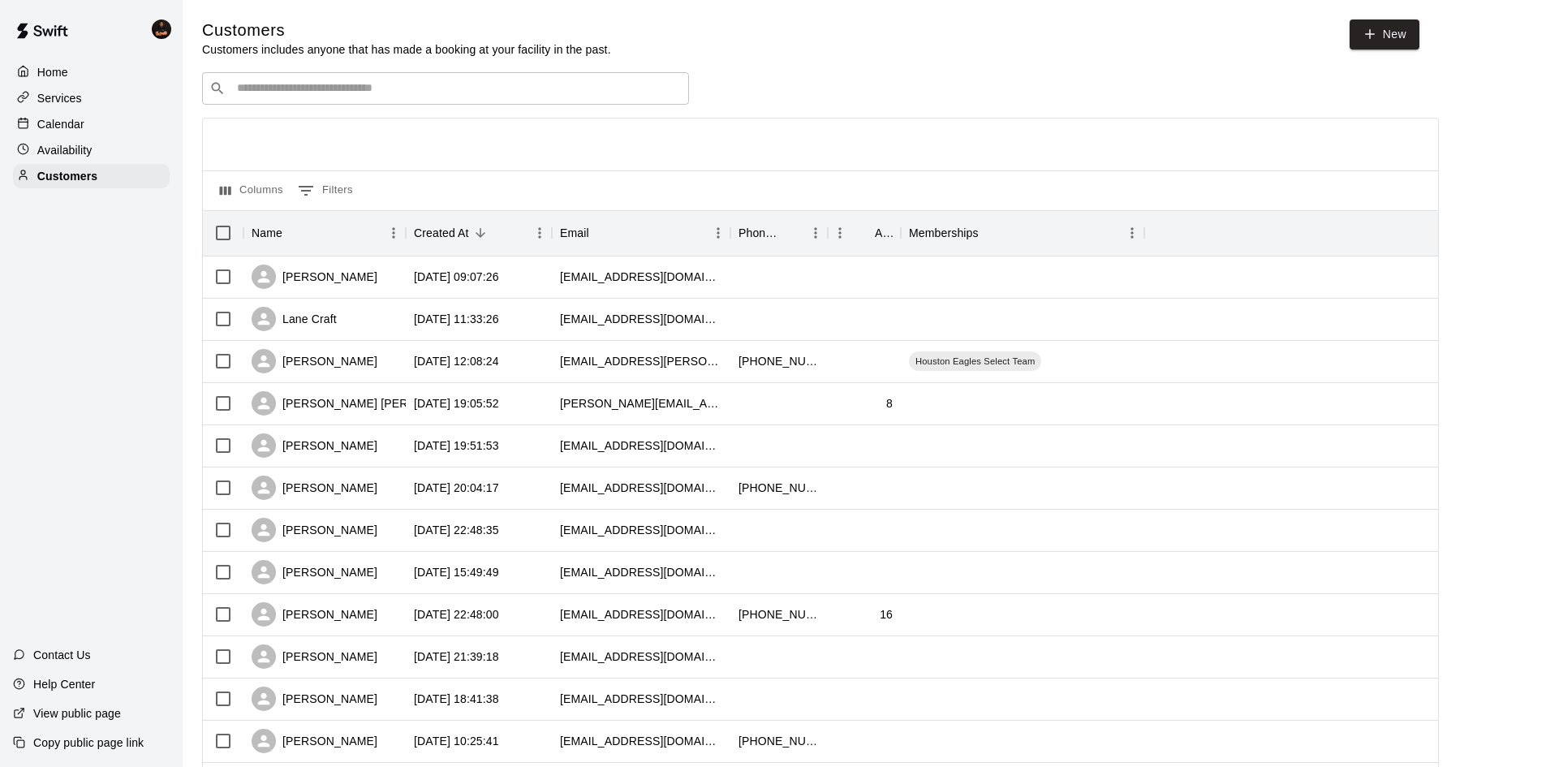
click at [263, 97] on input "Search customers by name or email" at bounding box center [457, 88] width 450 height 16
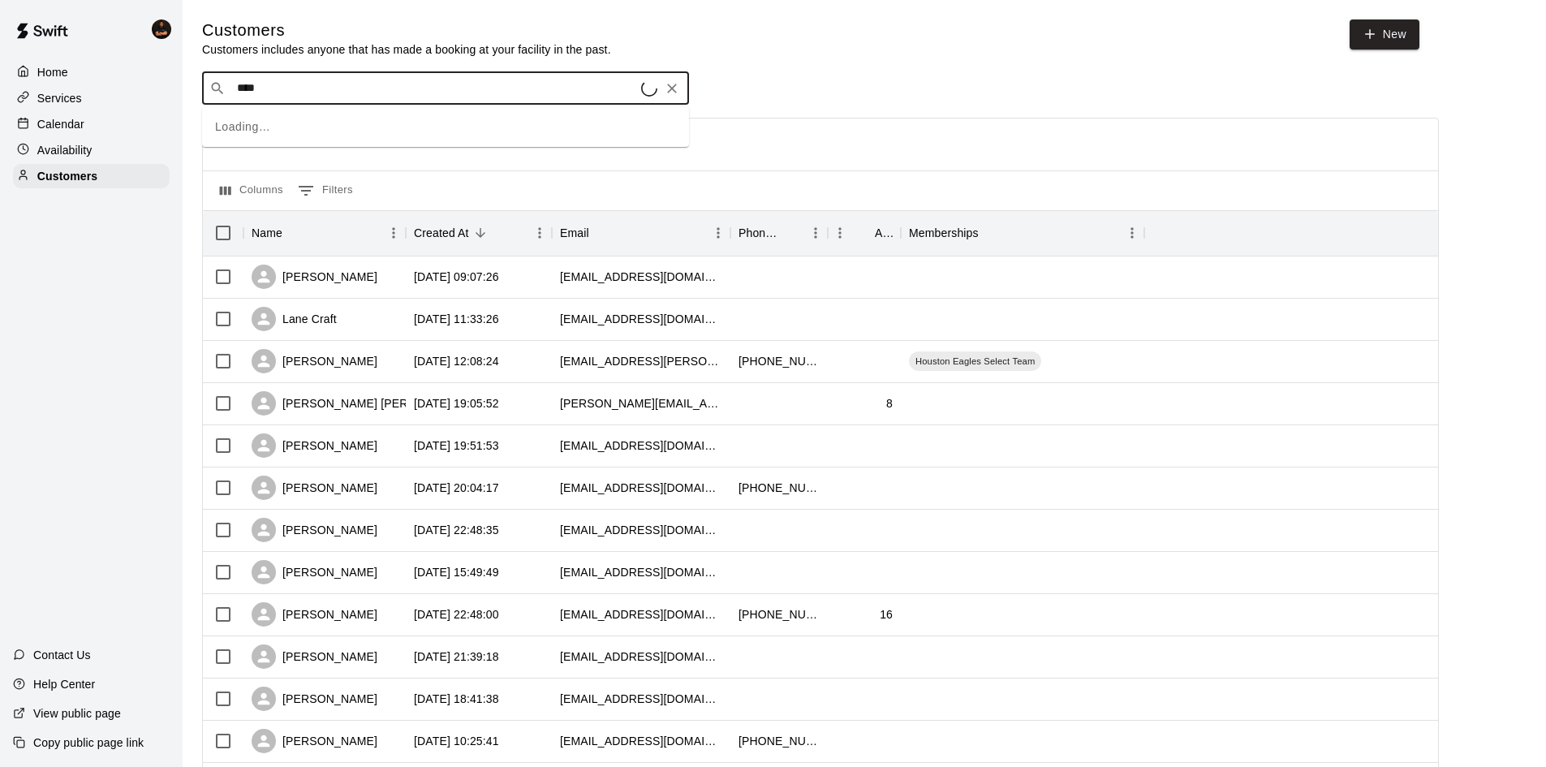
type input "****"
